Goal: Information Seeking & Learning: Learn about a topic

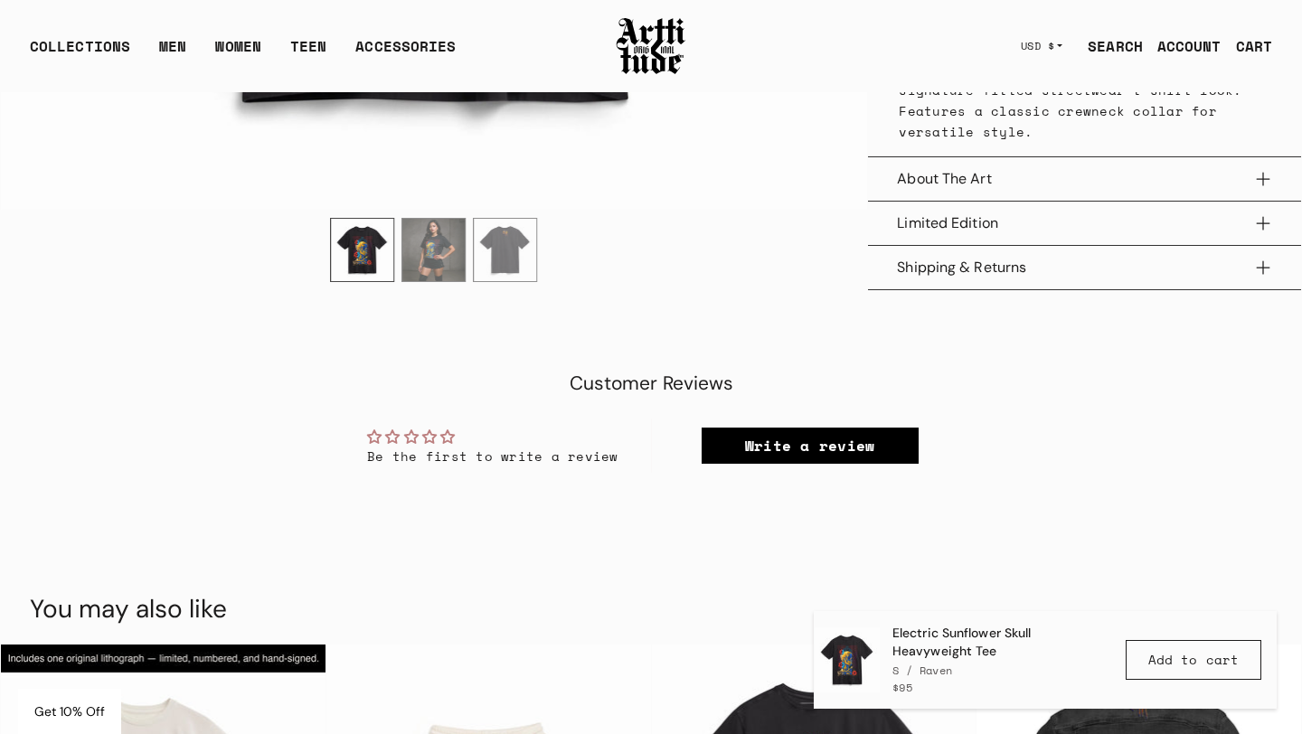
scroll to position [1000, 0]
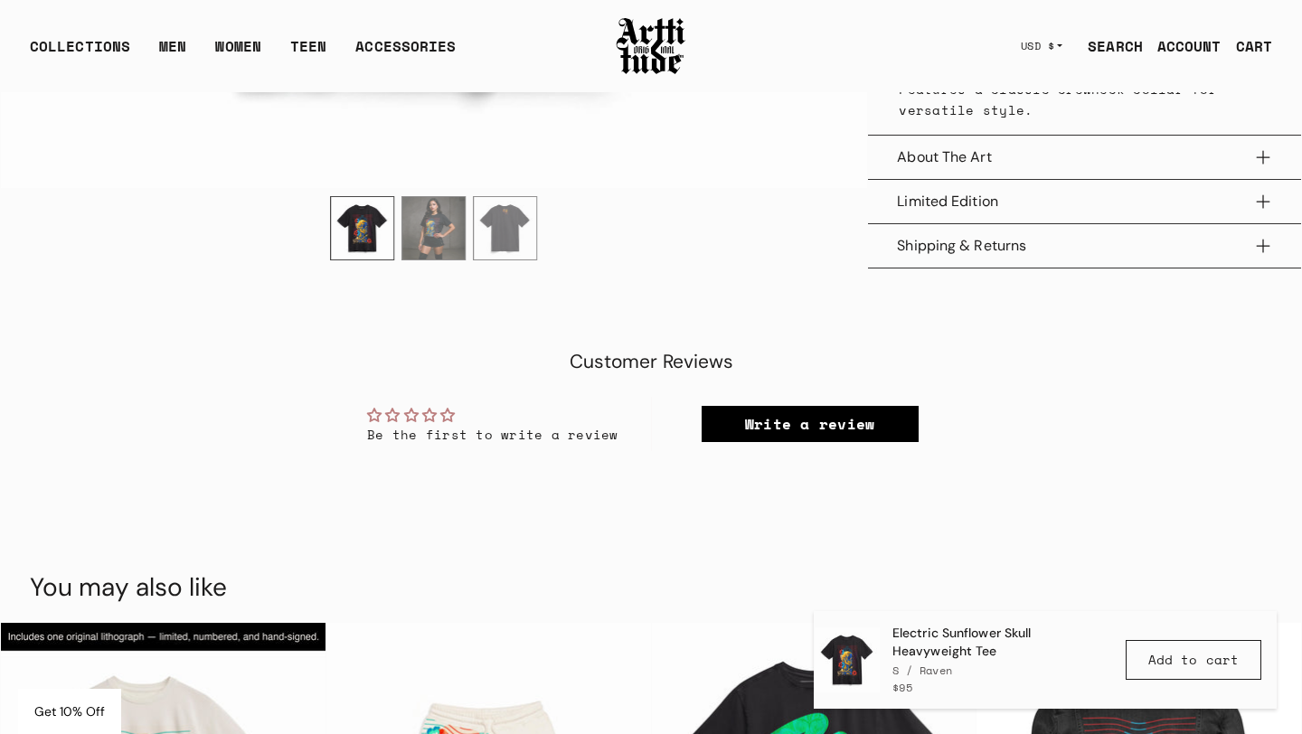
click at [654, 357] on h2 "Customer Reviews" at bounding box center [651, 362] width 1056 height 26
click at [654, 356] on h2 "Customer Reviews" at bounding box center [651, 362] width 1056 height 26
click at [615, 360] on h2 "Customer Reviews" at bounding box center [651, 362] width 1056 height 26
drag, startPoint x: 570, startPoint y: 361, endPoint x: 753, endPoint y: 362, distance: 182.6
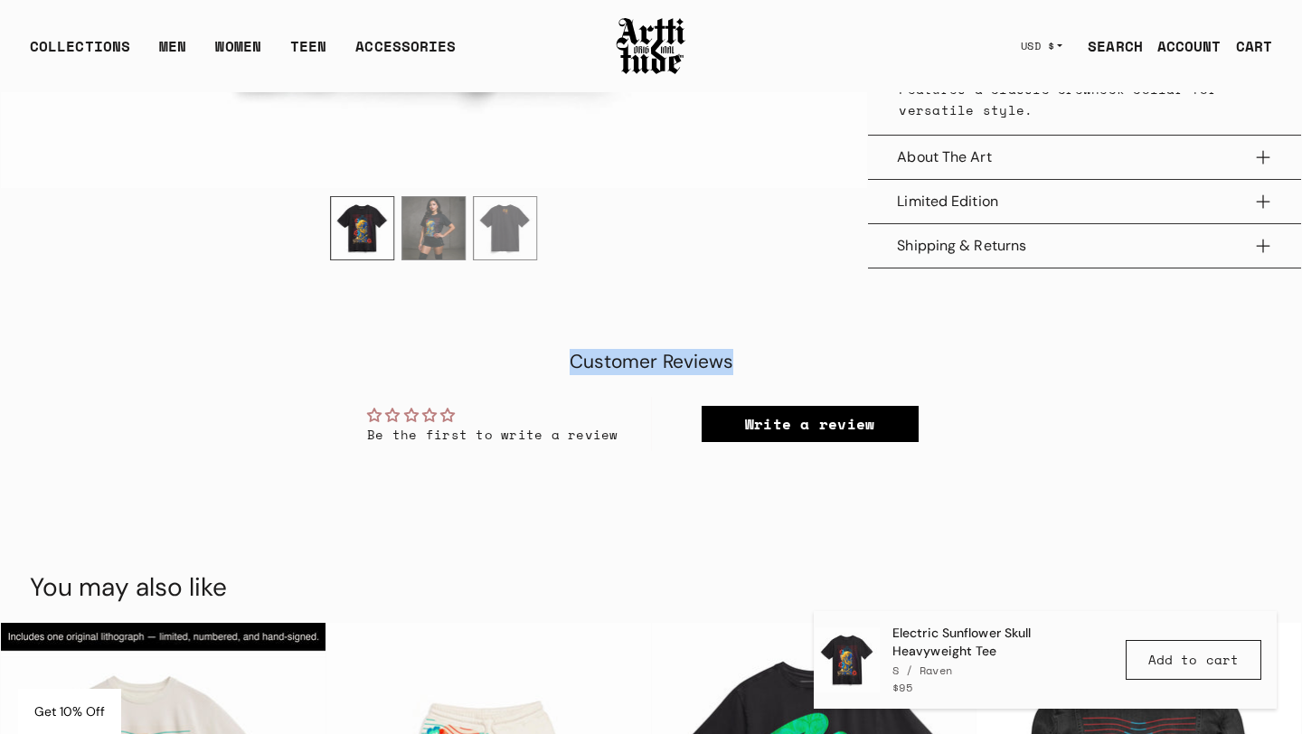
click at [753, 362] on h2 "Customer Reviews" at bounding box center [651, 362] width 1056 height 26
click at [739, 357] on h2 "Customer Reviews" at bounding box center [651, 362] width 1056 height 26
click at [642, 32] on img at bounding box center [651, 45] width 72 height 61
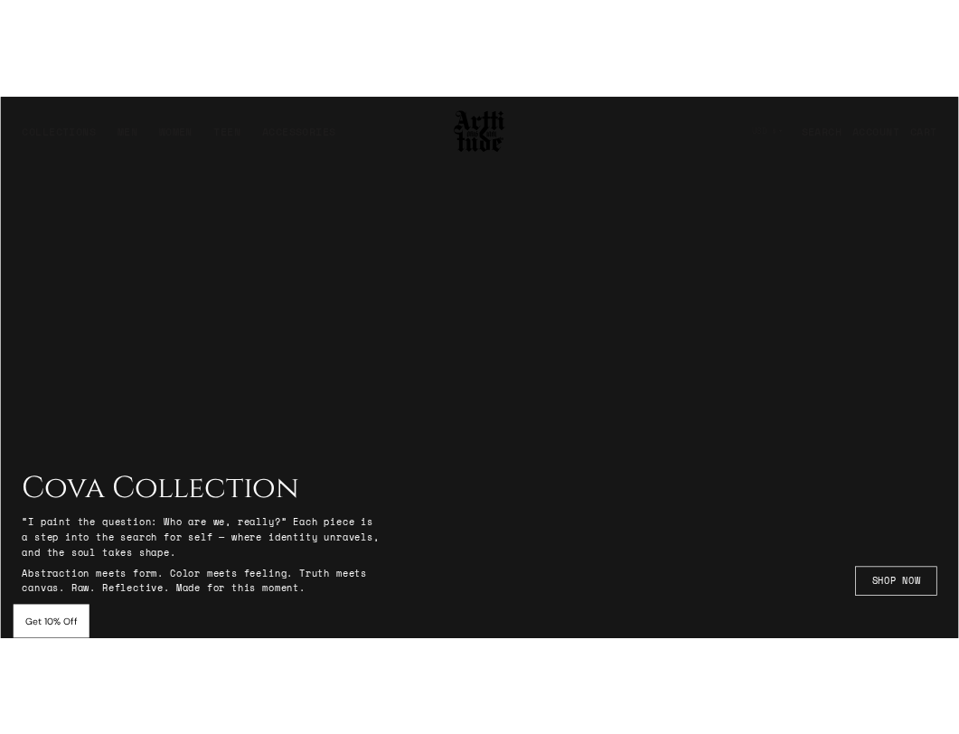
scroll to position [453, 0]
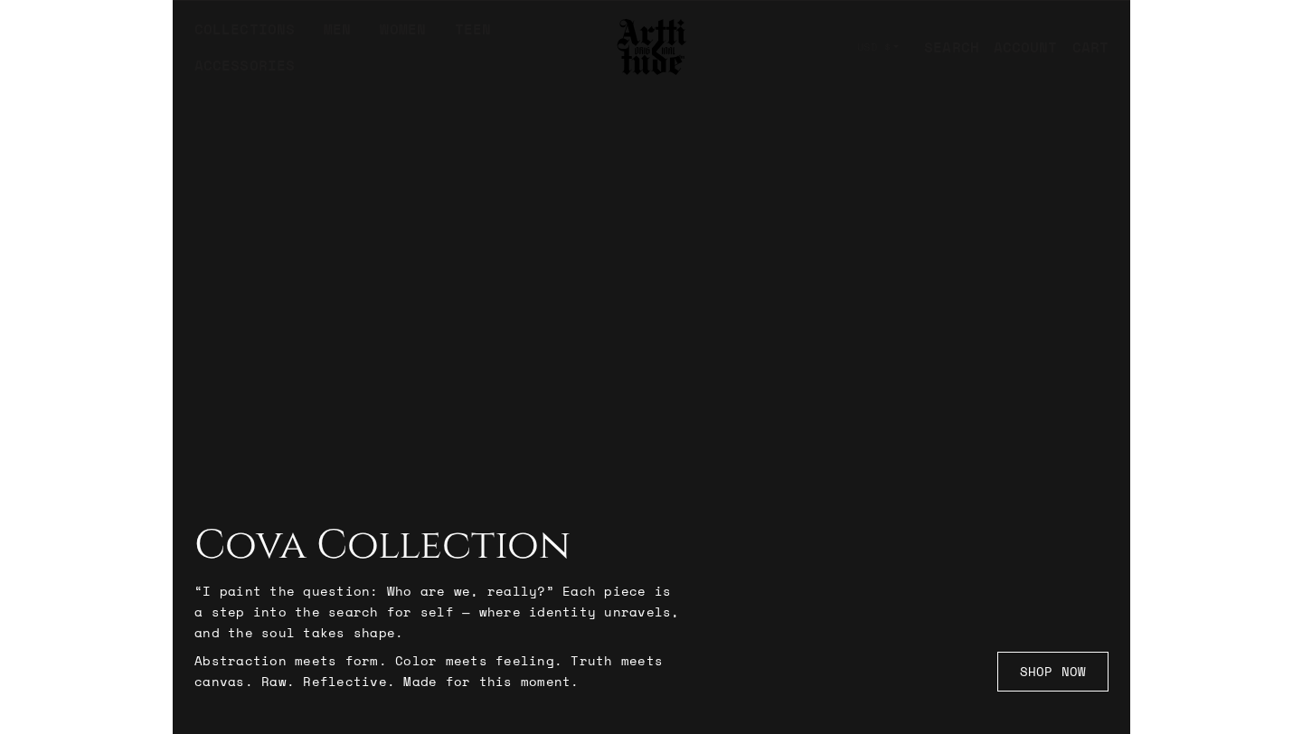
scroll to position [453, 0]
